Goal: Find specific page/section

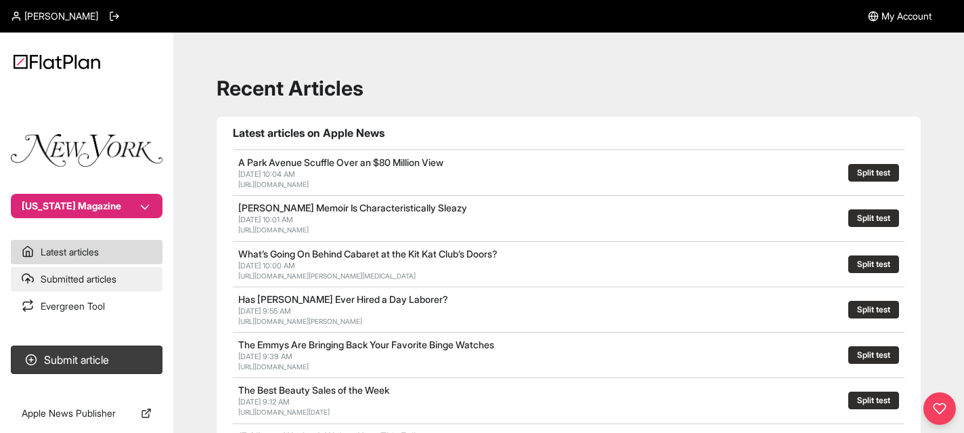
click at [76, 277] on link "Submitted articles" at bounding box center [87, 279] width 152 height 24
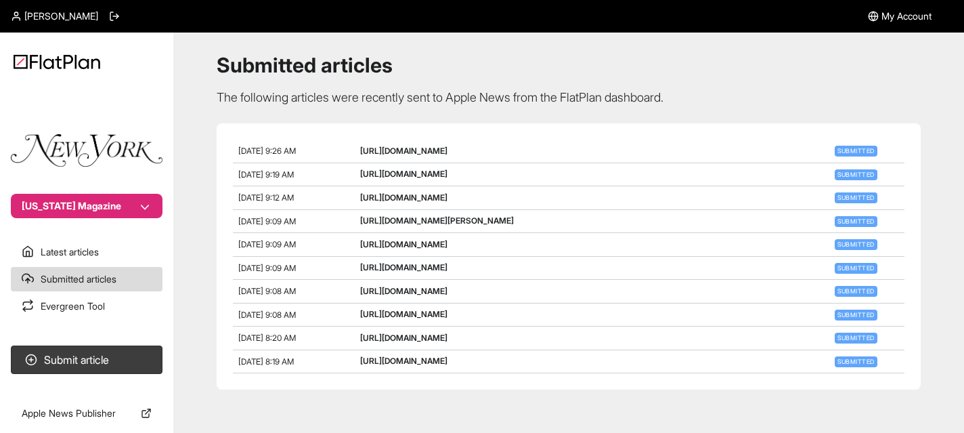
scroll to position [5, 0]
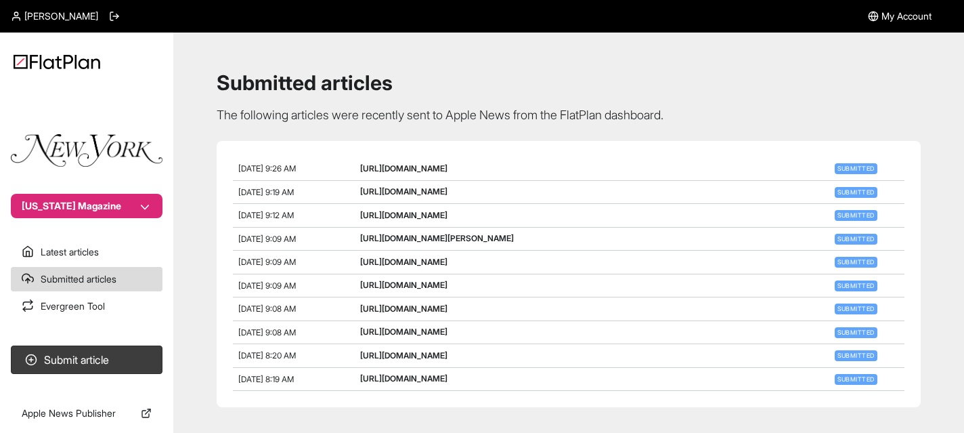
drag, startPoint x: 619, startPoint y: 217, endPoint x: 358, endPoint y: 213, distance: 261.3
click at [358, 213] on div "[DATE] 9:12 AM [URL][DOMAIN_NAME] Submitted" at bounding box center [568, 216] width 671 height 24
copy div "[URL][DOMAIN_NAME]"
click at [327, 210] on div "[DATE] 9:12 AM" at bounding box center [299, 216] width 122 height 12
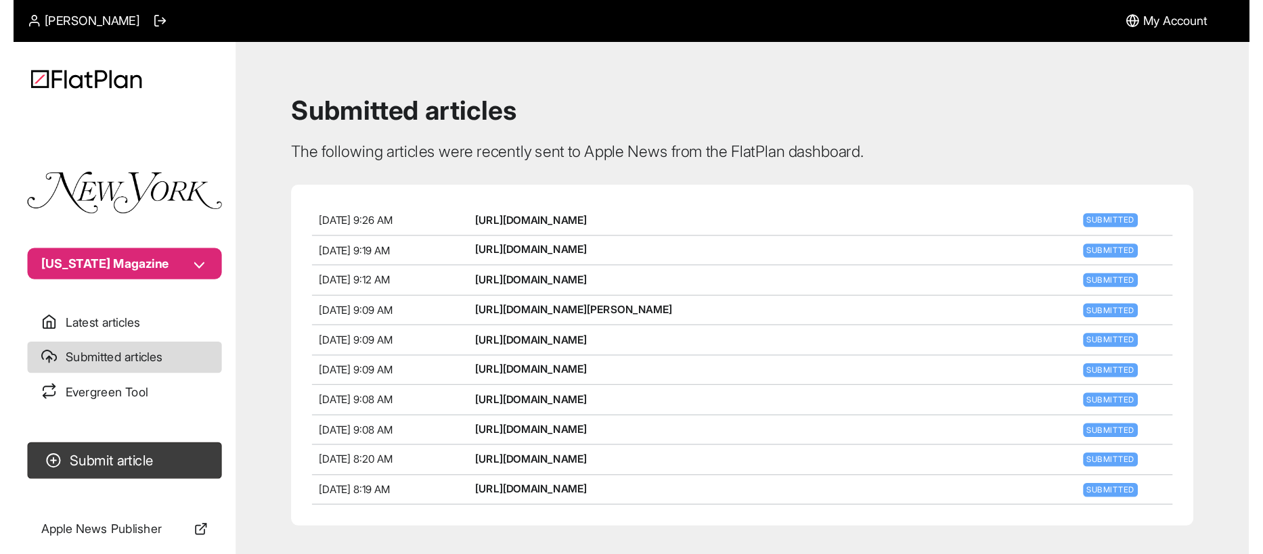
scroll to position [0, 0]
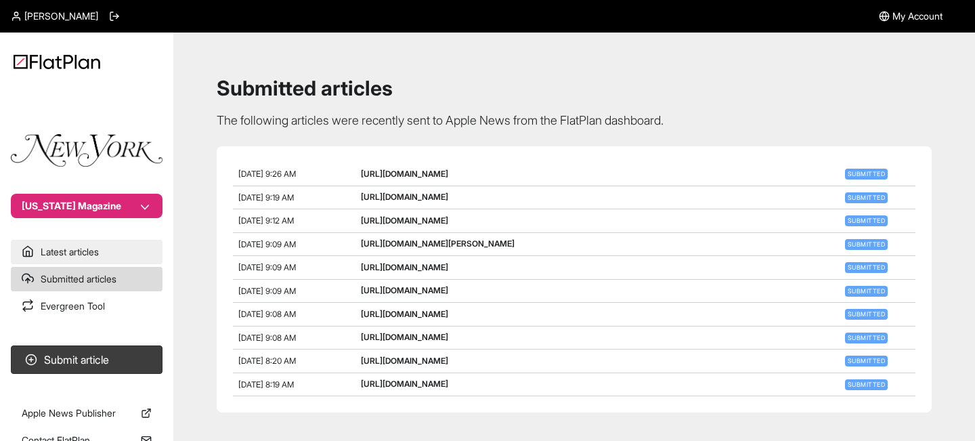
click at [57, 251] on link "Latest articles" at bounding box center [87, 252] width 152 height 24
